Goal: Transaction & Acquisition: Obtain resource

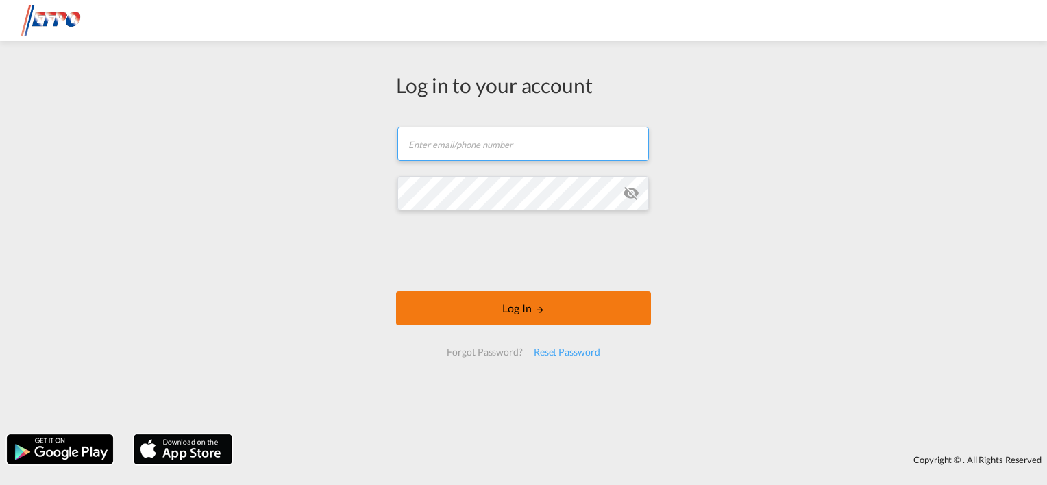
type input "[EMAIL_ADDRESS][DOMAIN_NAME]"
click at [572, 310] on button "Log In" at bounding box center [523, 308] width 255 height 34
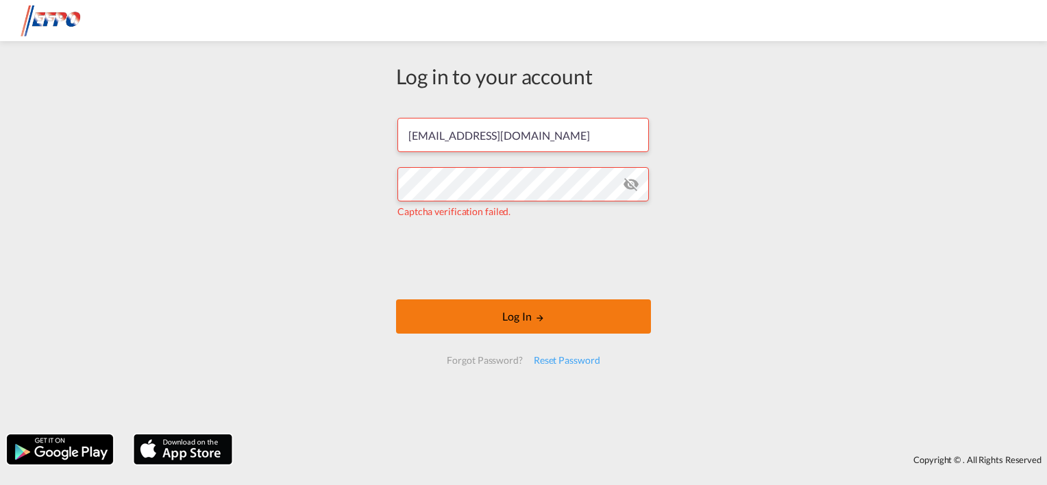
click at [530, 321] on button "Log In" at bounding box center [523, 317] width 255 height 34
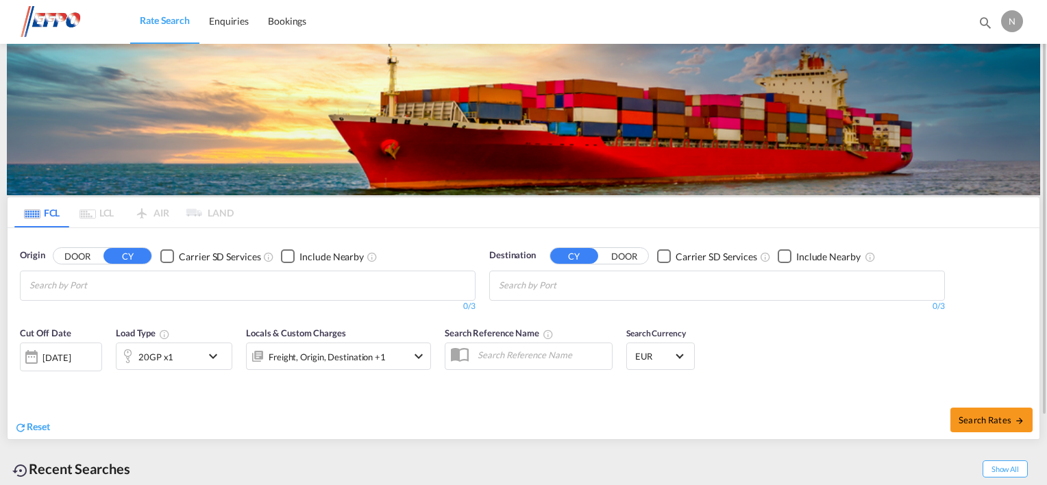
click at [306, 292] on md-chips at bounding box center [248, 285] width 454 height 29
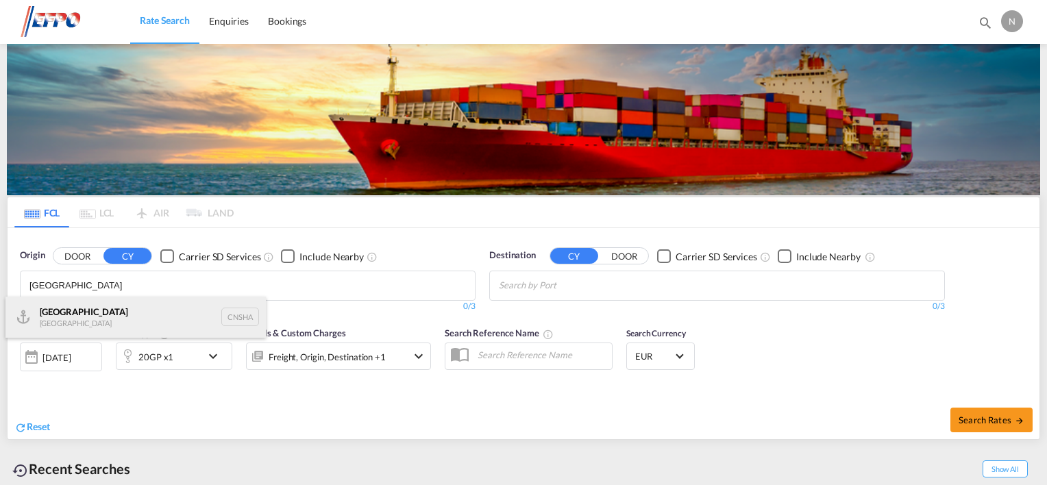
type input "[GEOGRAPHIC_DATA]"
click at [129, 319] on div "Shanghai [GEOGRAPHIC_DATA] CNSHA" at bounding box center [135, 317] width 260 height 41
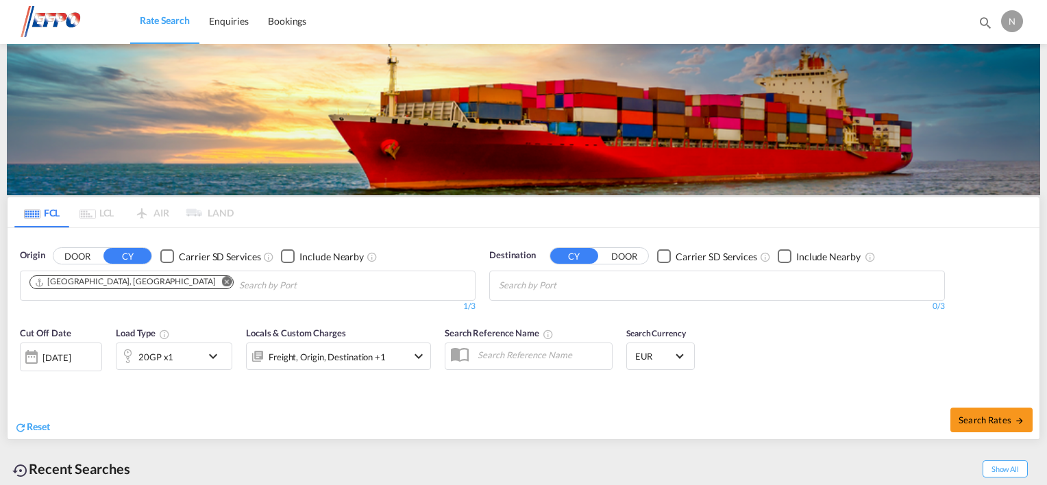
click at [630, 283] on md-chips-wrap "Chips container with autocompletion. Enter the text area, type text to search, …" at bounding box center [566, 283] width 138 height 25
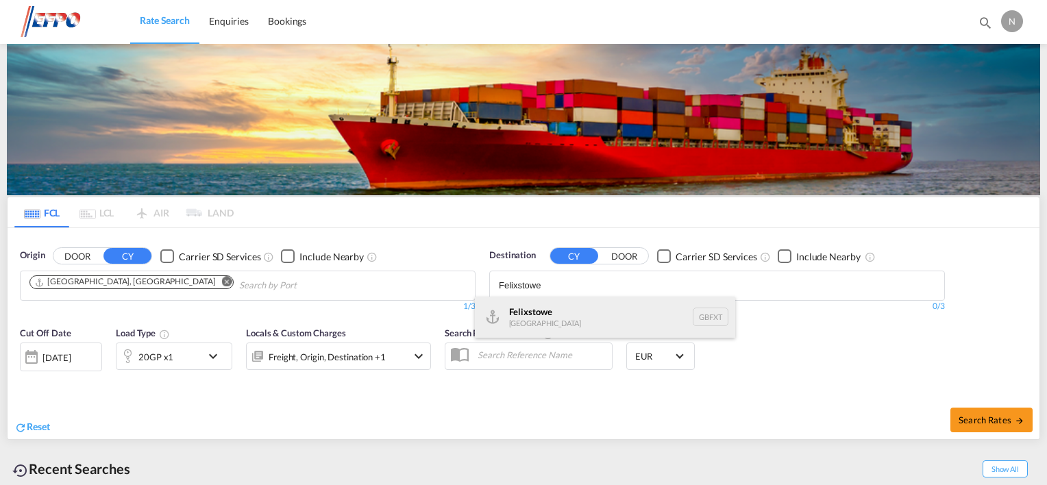
type input "Felixstowe"
click at [599, 319] on div "Felixstowe [GEOGRAPHIC_DATA] GBFXT" at bounding box center [605, 317] width 260 height 41
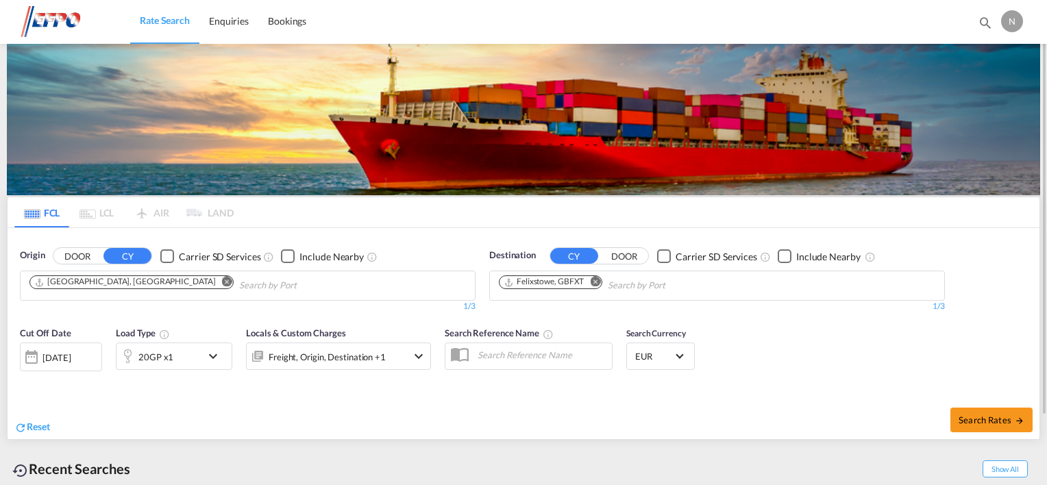
click at [208, 354] on md-icon "icon-chevron-down" at bounding box center [216, 356] width 23 height 16
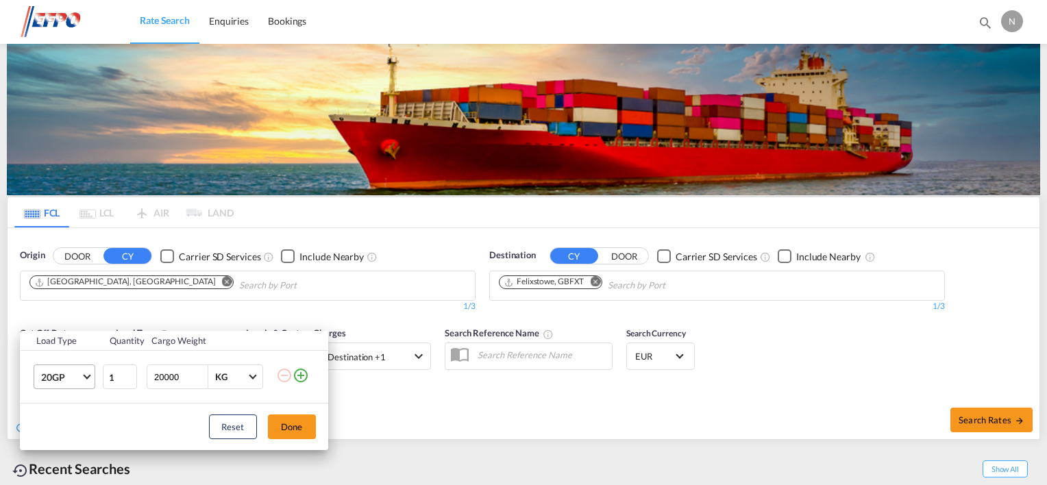
click at [88, 378] on span "Choose: \a20GP" at bounding box center [87, 376] width 8 height 8
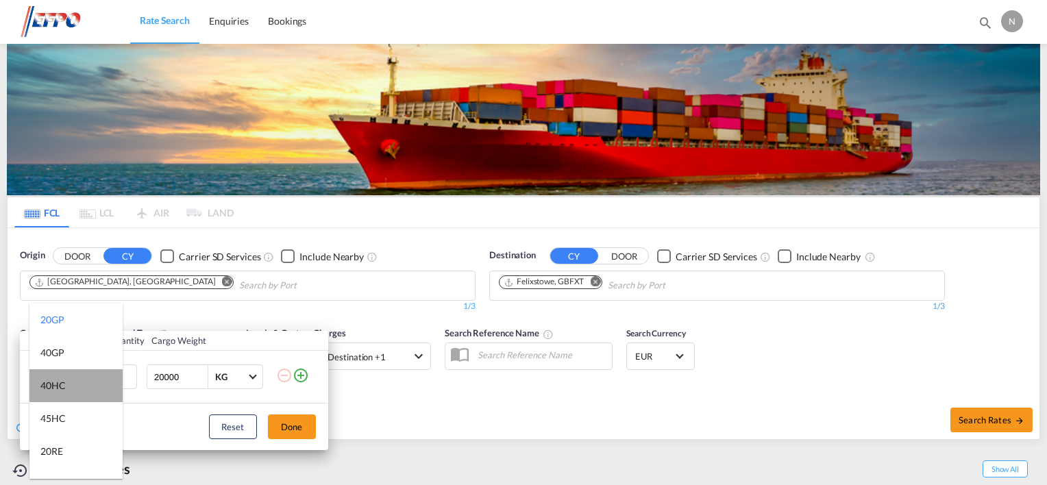
click at [77, 375] on md-option "40HC" at bounding box center [75, 385] width 93 height 33
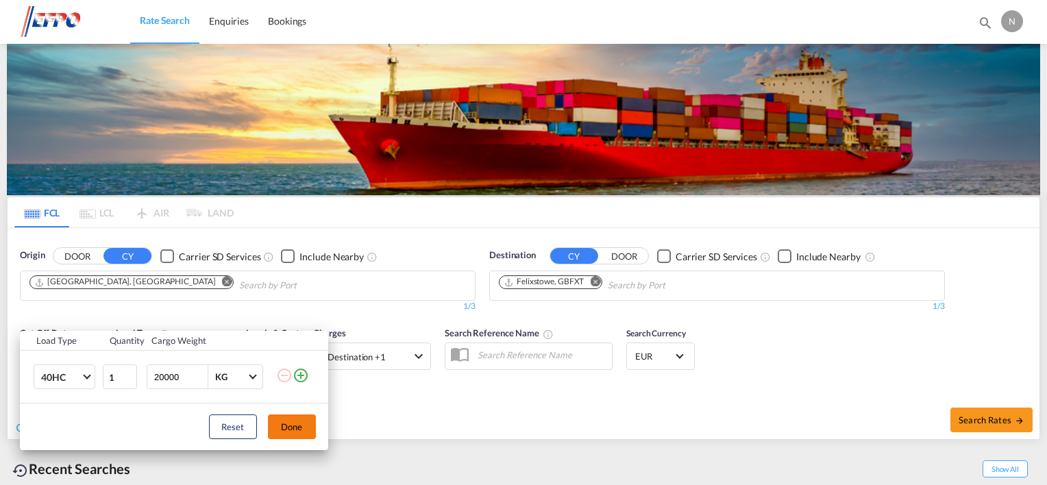
click at [306, 432] on button "Done" at bounding box center [292, 427] width 48 height 25
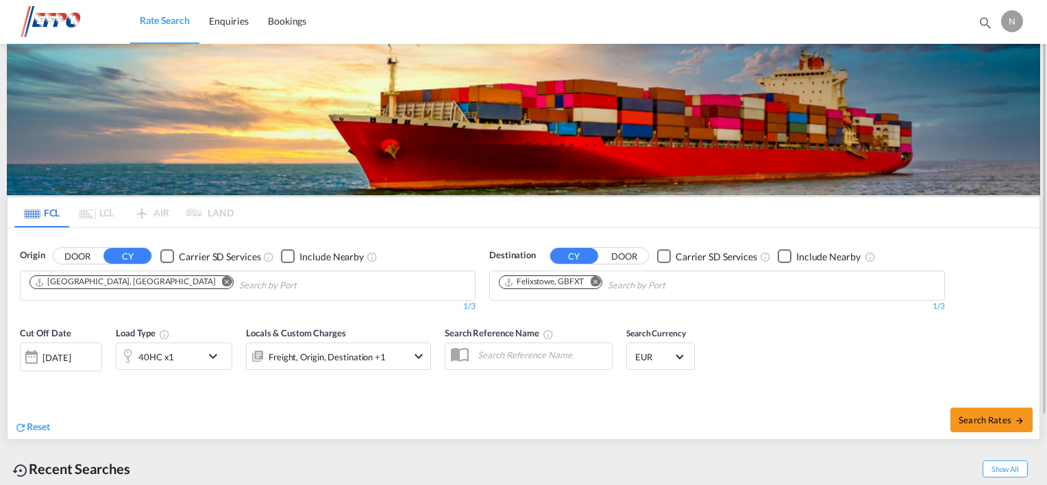
click at [665, 358] on span "EUR" at bounding box center [654, 357] width 38 height 12
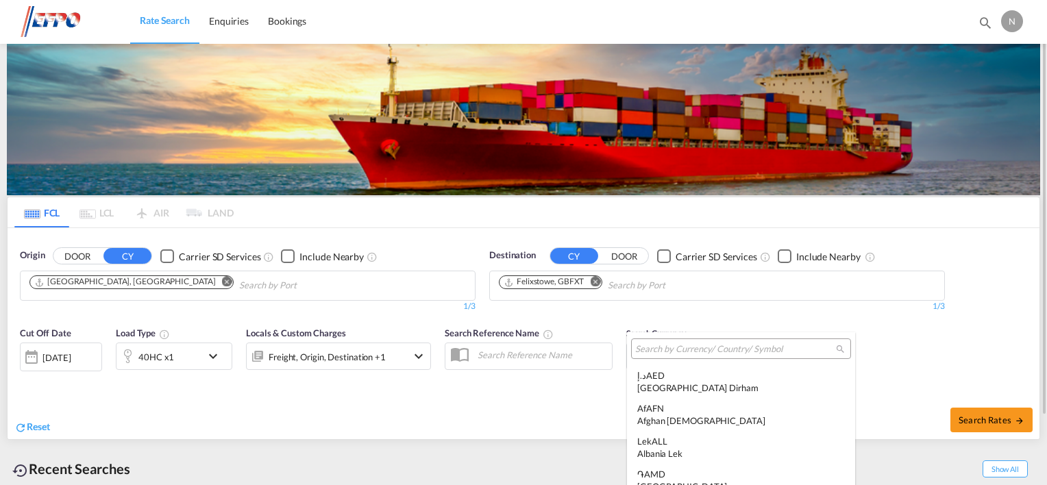
scroll to position [1376, 0]
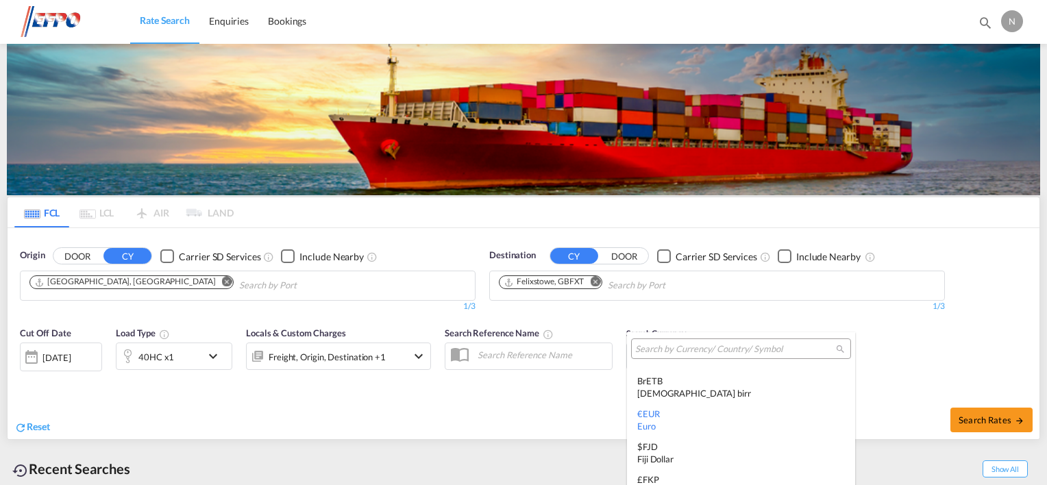
click at [737, 349] on input "search" at bounding box center [735, 349] width 201 height 12
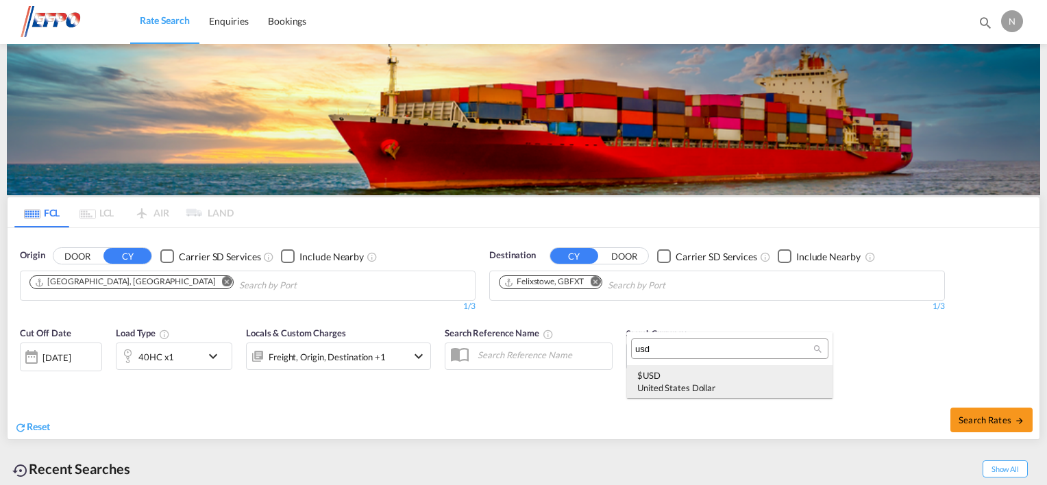
type input "usd"
click at [707, 384] on div "United States Dollar" at bounding box center [729, 388] width 185 height 12
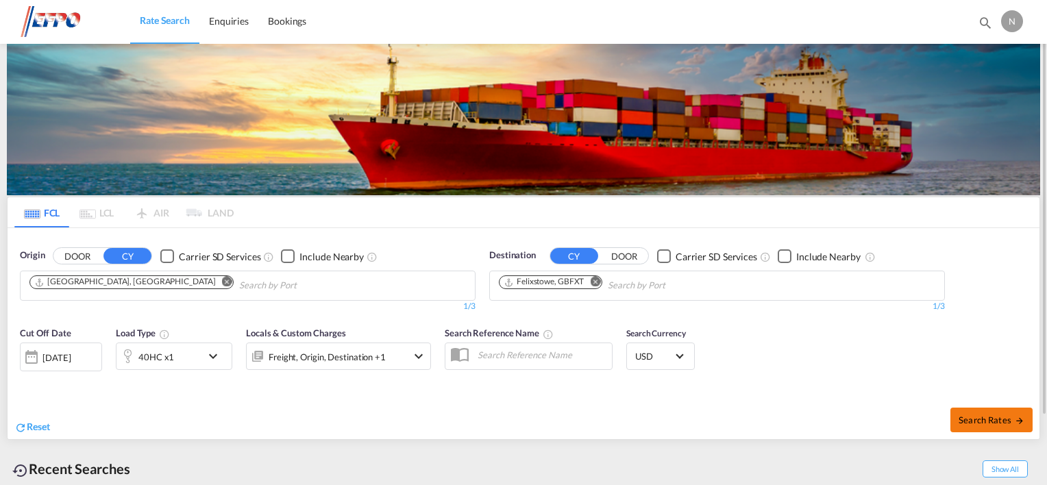
click at [997, 420] on span "Search Rates" at bounding box center [992, 420] width 66 height 11
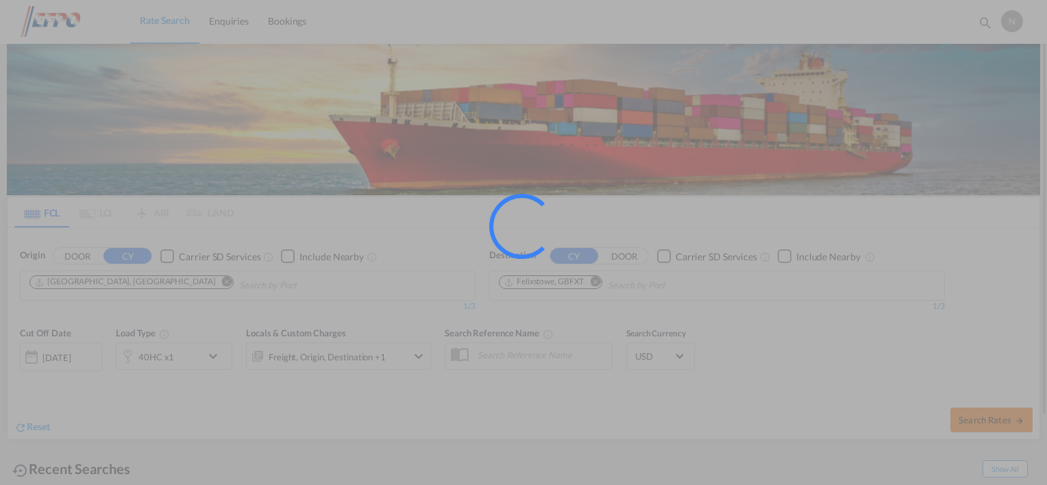
type input "CNSHA to GBFXT / [DATE]"
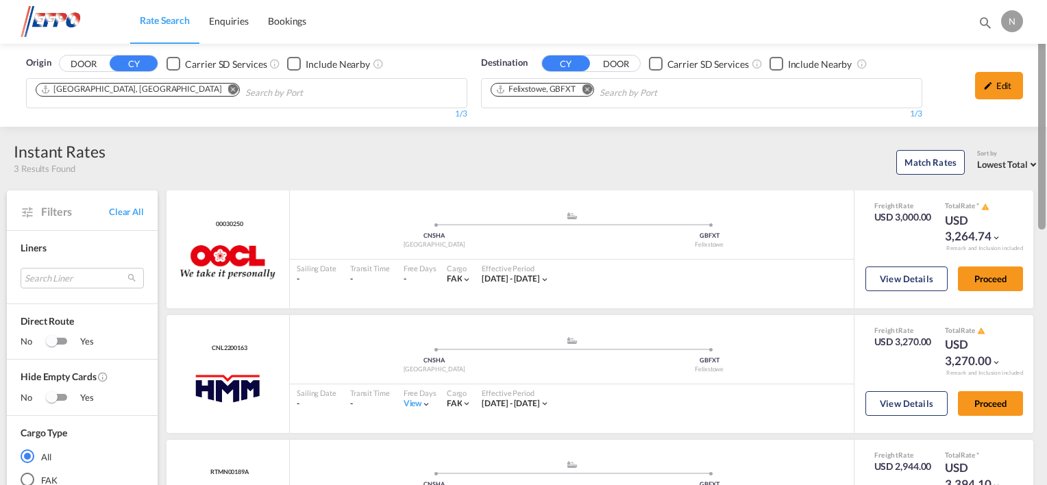
drag, startPoint x: 1046, startPoint y: 80, endPoint x: 1046, endPoint y: 96, distance: 16.4
click at [1046, 96] on div at bounding box center [1046, 243] width 3 height 480
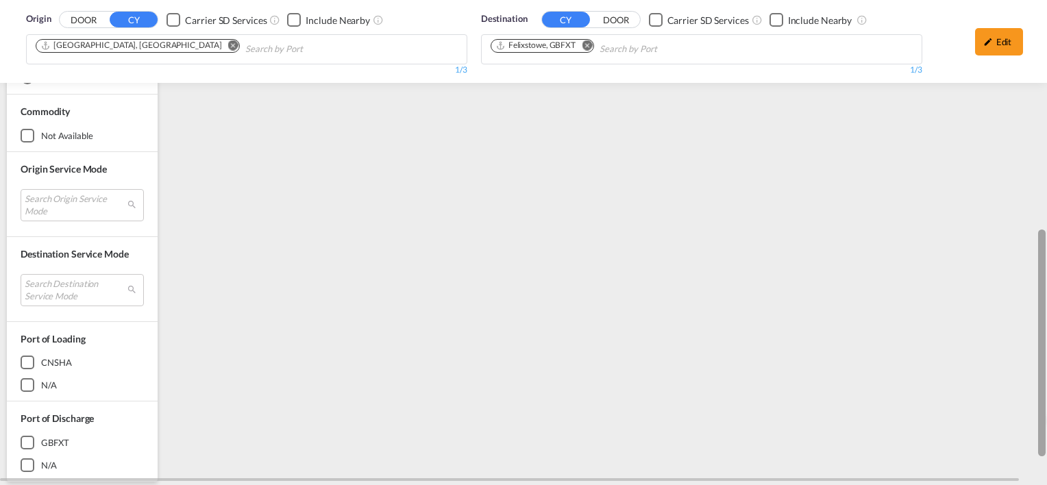
click at [1047, 337] on html "Rate Search Enquiries Bookings Rate Search Enquiries Bookings" at bounding box center [523, 242] width 1047 height 485
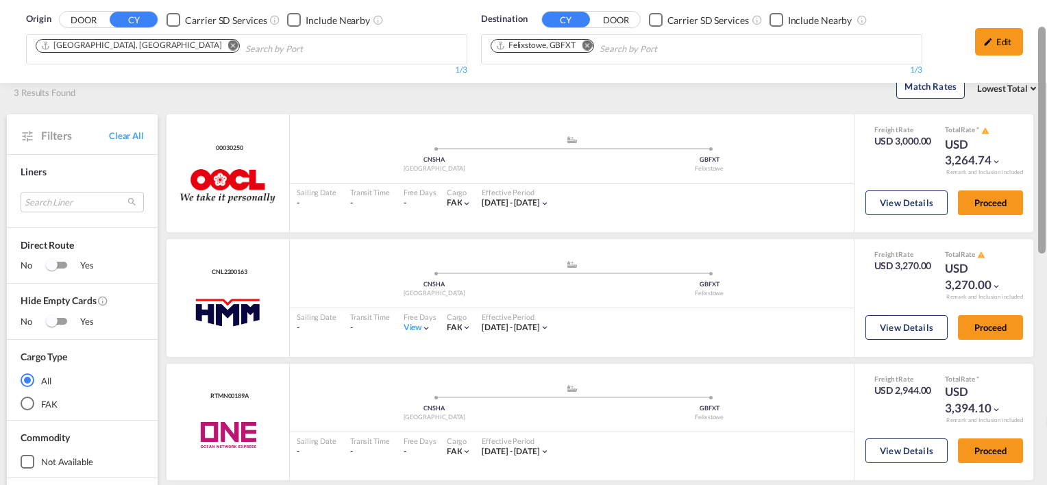
scroll to position [82, 0]
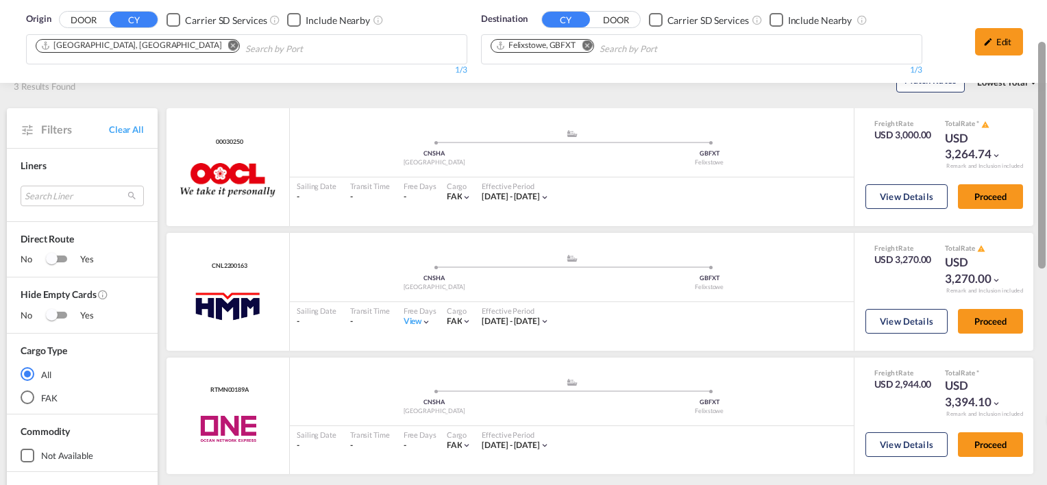
drag, startPoint x: 1044, startPoint y: 343, endPoint x: 1047, endPoint y: 155, distance: 187.8
click at [1047, 155] on html "Rate Search Enquiries Bookings Rate Search Enquiries Bookings" at bounding box center [523, 242] width 1047 height 485
